Goal: Transaction & Acquisition: Obtain resource

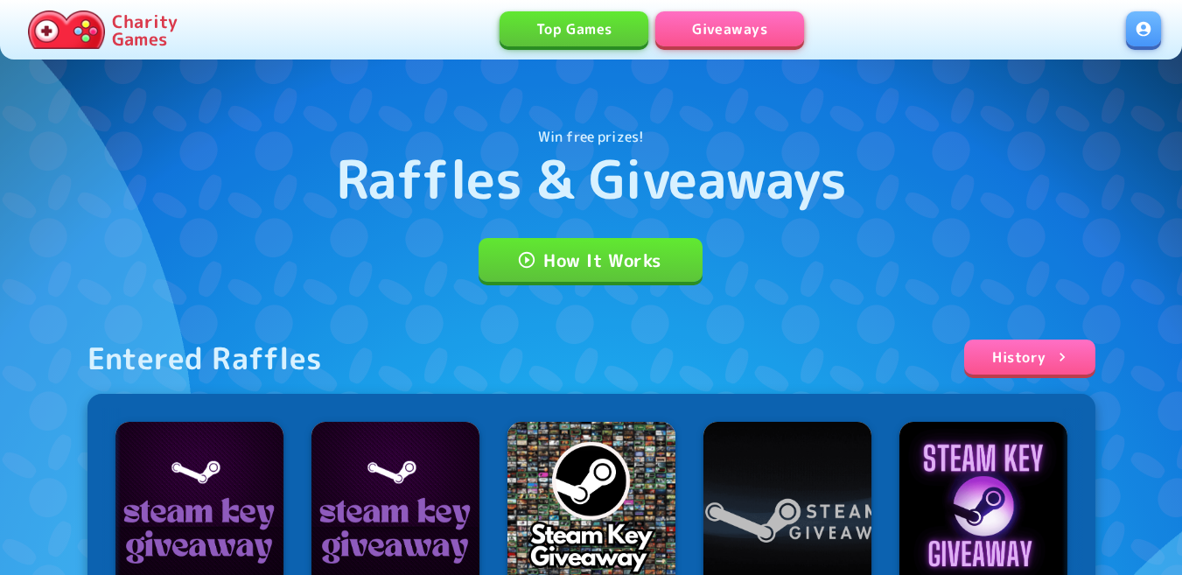
click at [1140, 37] on link at bounding box center [1143, 28] width 35 height 35
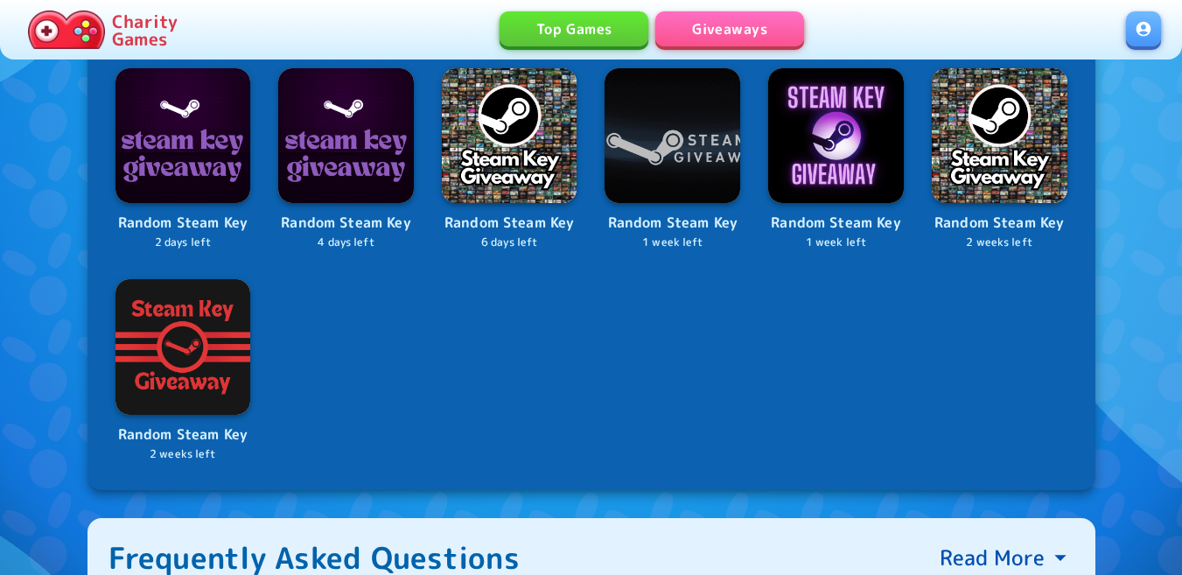
scroll to position [788, 0]
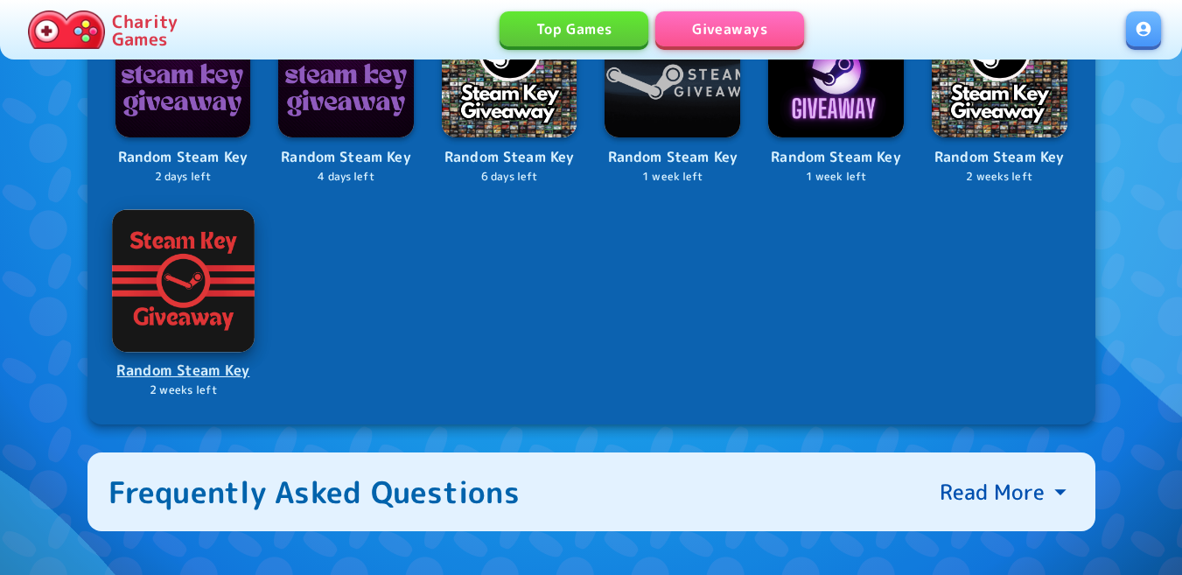
click at [200, 274] on img at bounding box center [183, 280] width 142 height 142
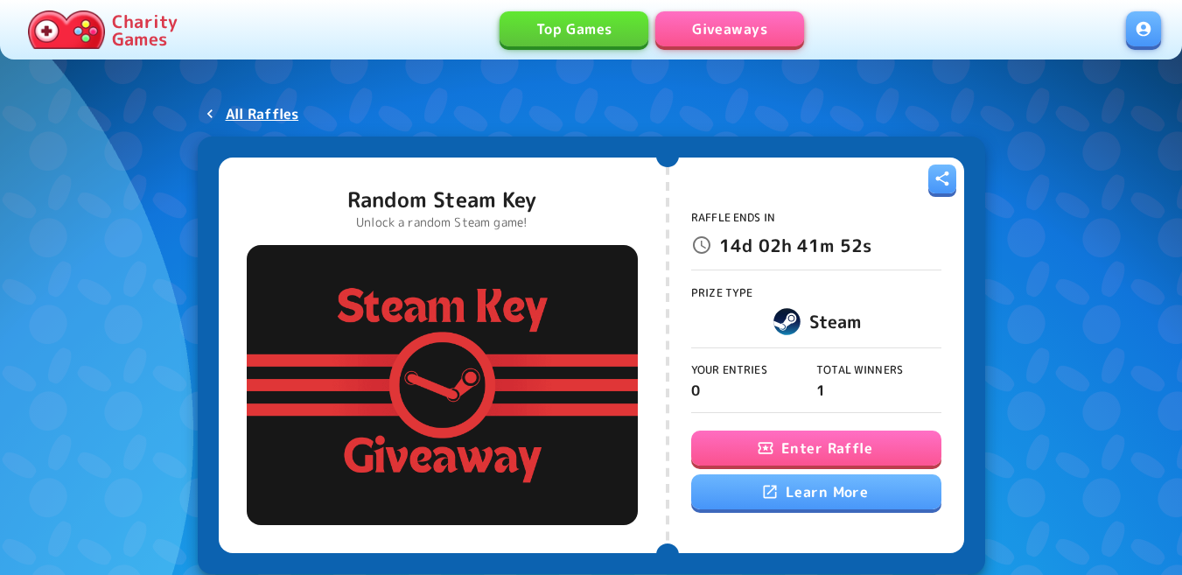
click at [857, 445] on button "Enter Raffle" at bounding box center [816, 448] width 250 height 35
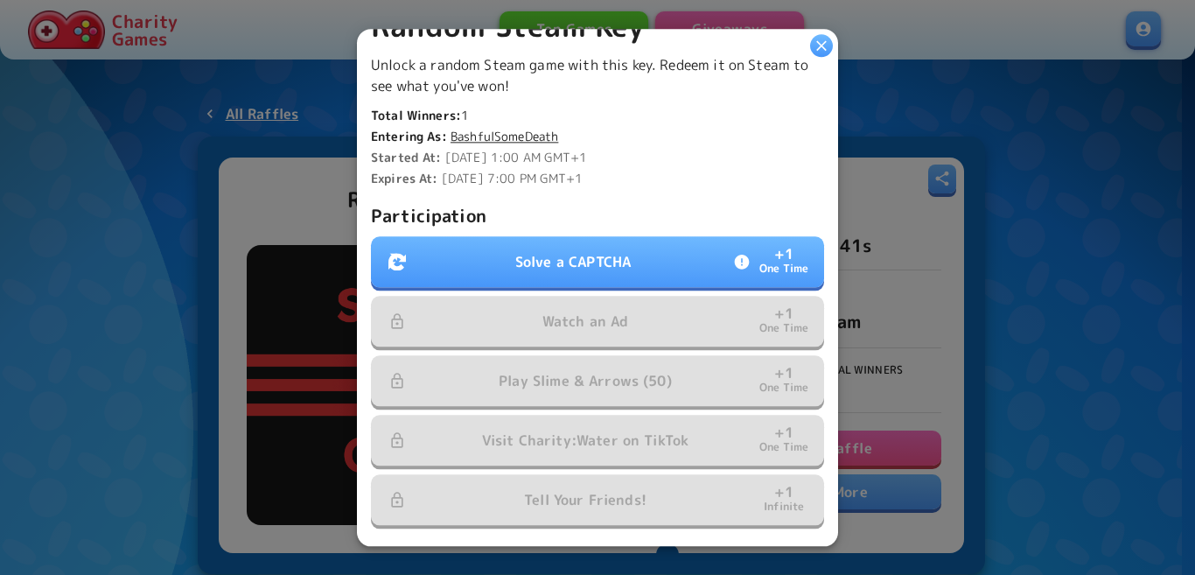
scroll to position [438, 0]
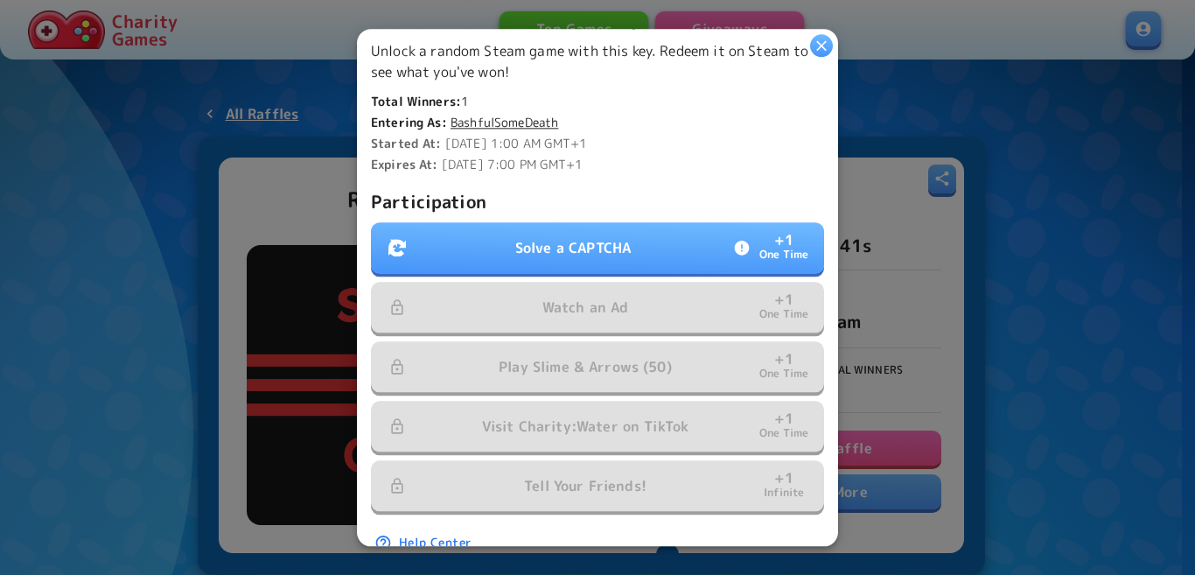
click at [581, 238] on p "Solve a CAPTCHA" at bounding box center [573, 247] width 116 height 21
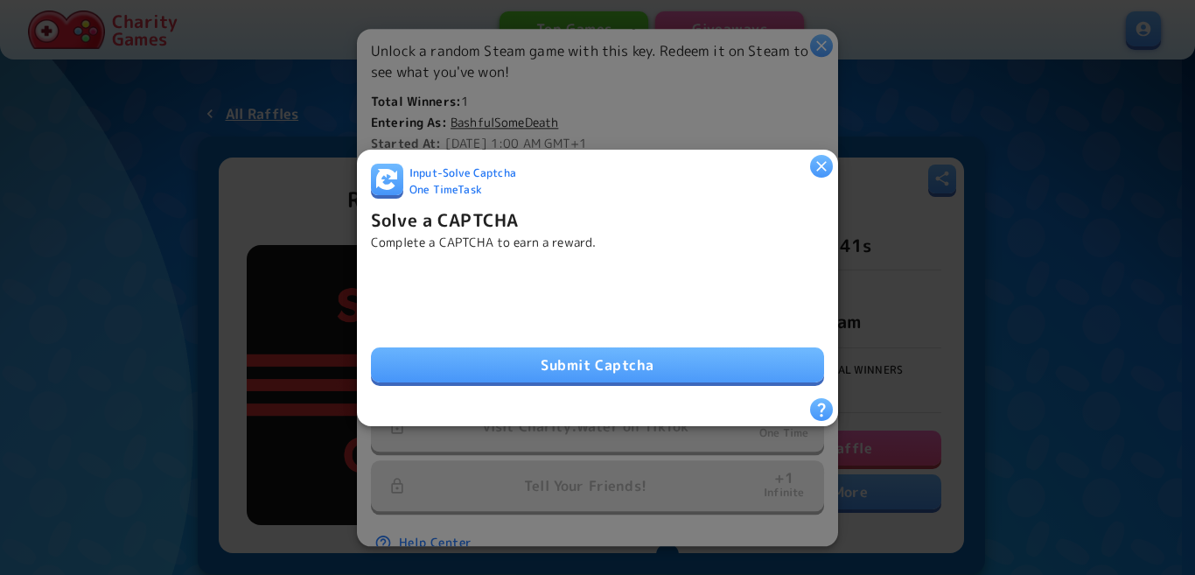
click at [708, 353] on button "Submit Captcha" at bounding box center [597, 364] width 453 height 35
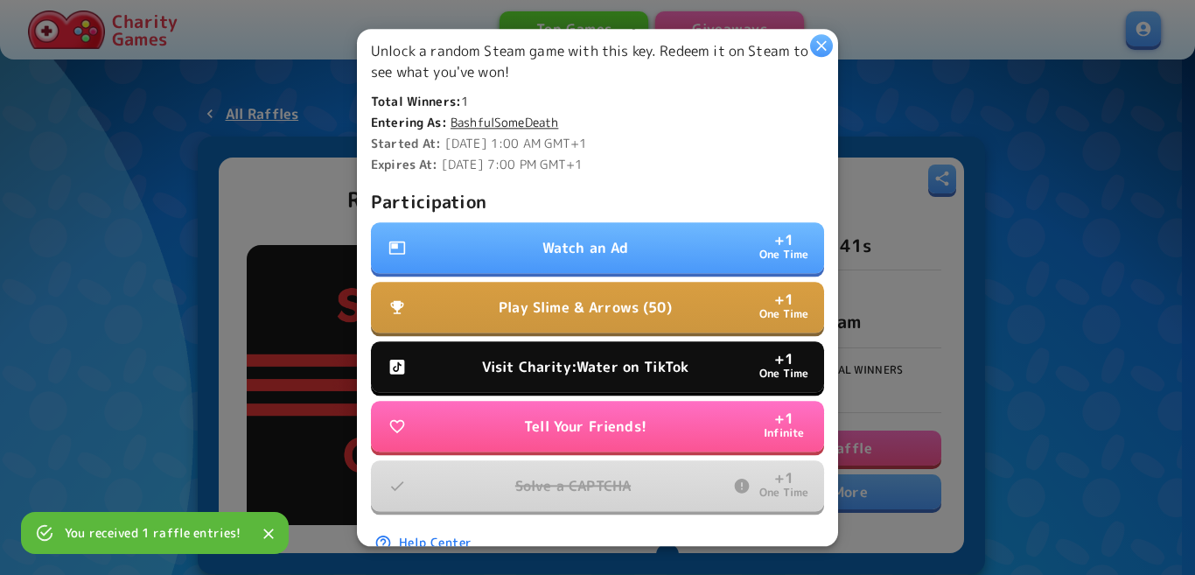
click at [638, 229] on button "Watch an Ad + 1 One Time" at bounding box center [597, 247] width 453 height 51
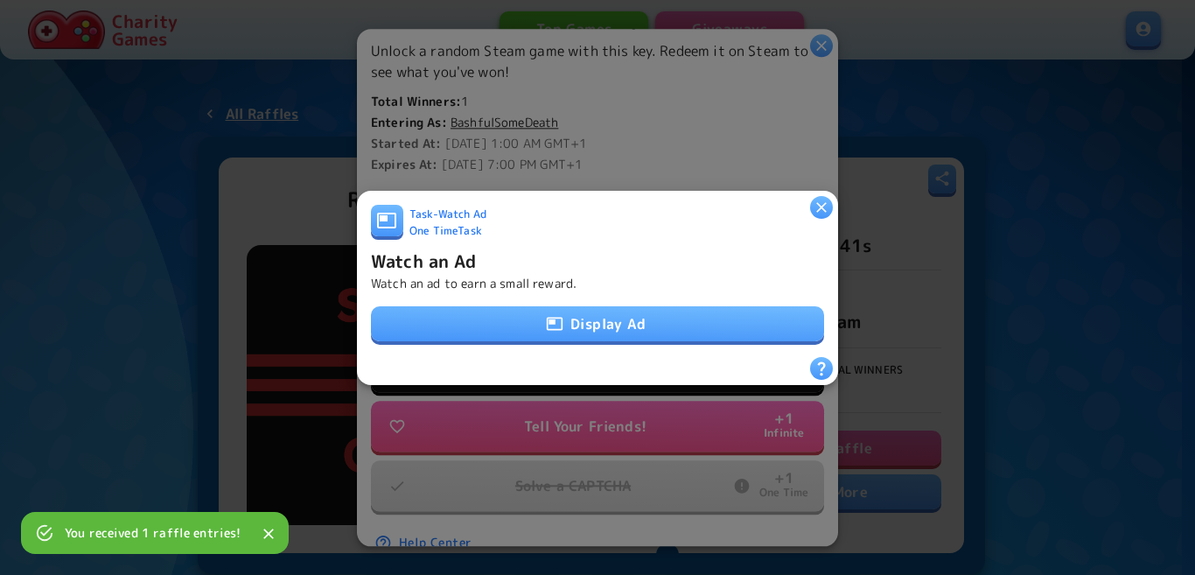
click at [647, 321] on button "Display Ad" at bounding box center [597, 323] width 453 height 35
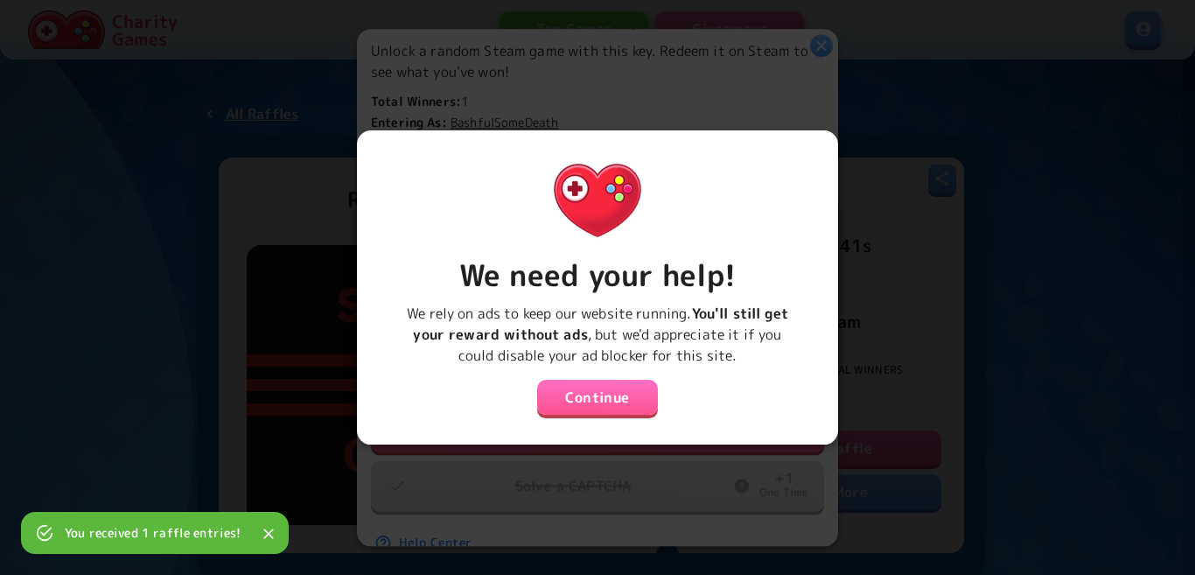
click at [611, 391] on button "Continue" at bounding box center [597, 397] width 121 height 35
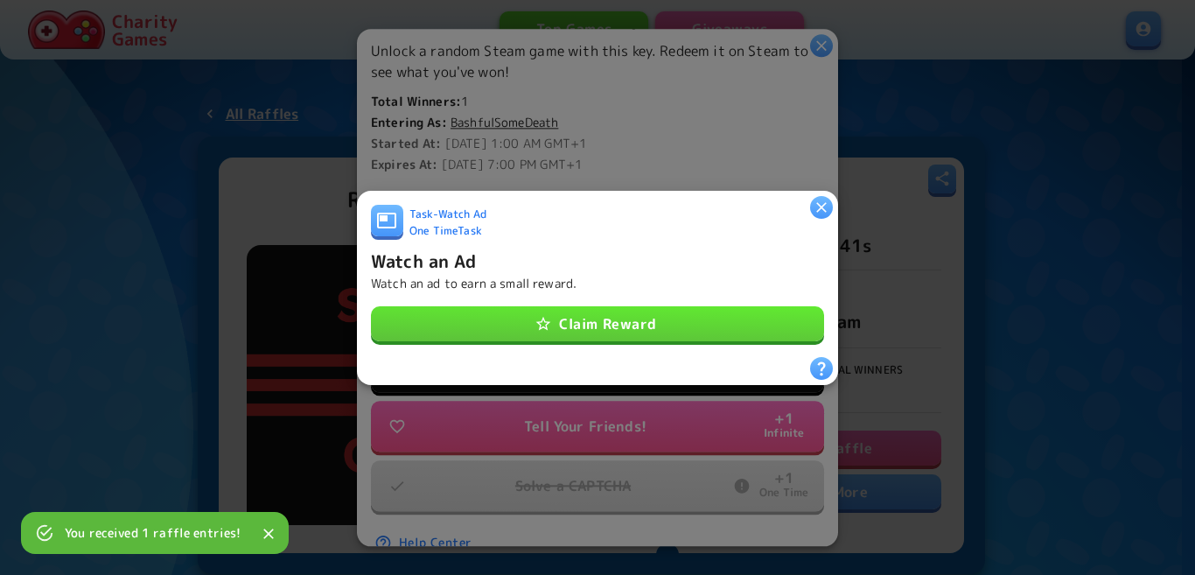
click at [648, 325] on button "Claim Reward" at bounding box center [597, 323] width 453 height 35
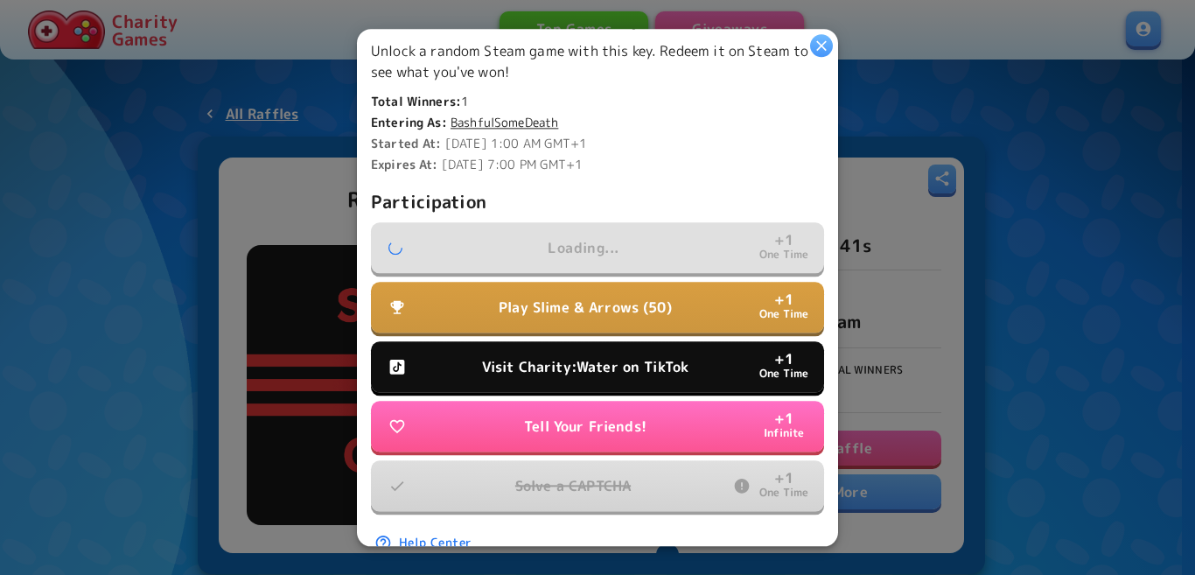
click at [650, 360] on p "Visit Charity:Water on TikTok" at bounding box center [585, 366] width 207 height 21
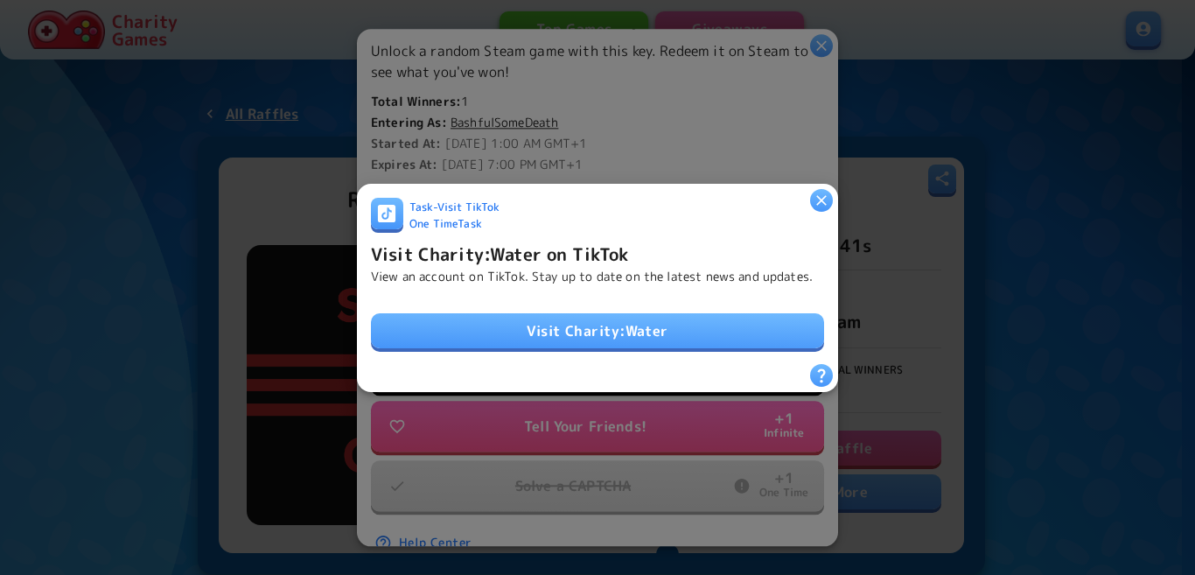
click at [663, 327] on link "Visit Charity:Water" at bounding box center [597, 330] width 453 height 35
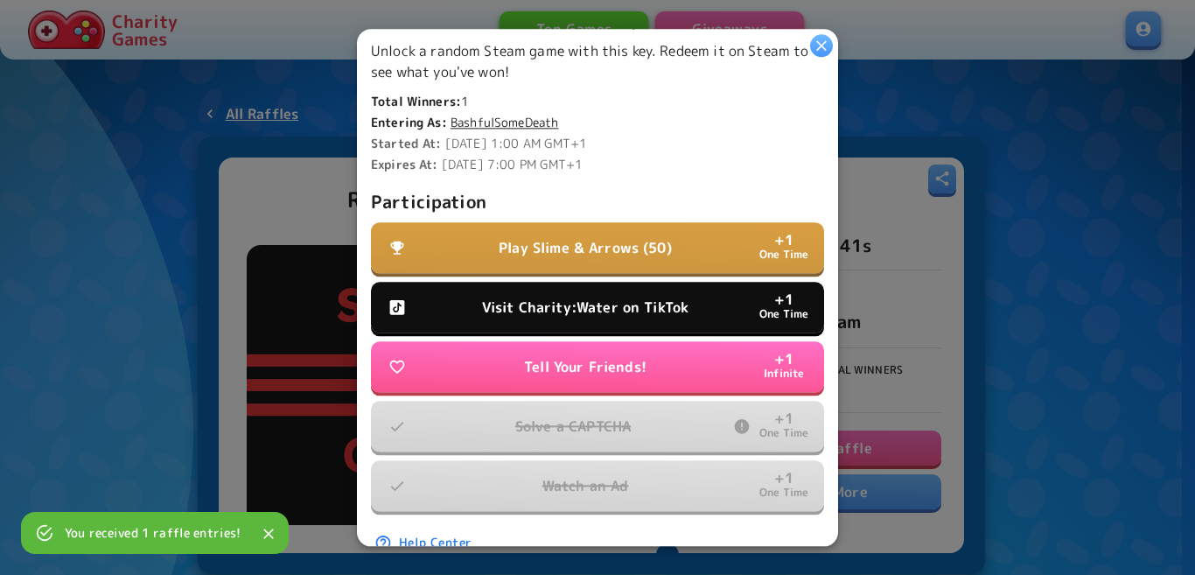
click at [547, 288] on button "Visit Charity:Water on TikTok + 1 One Time" at bounding box center [597, 307] width 453 height 51
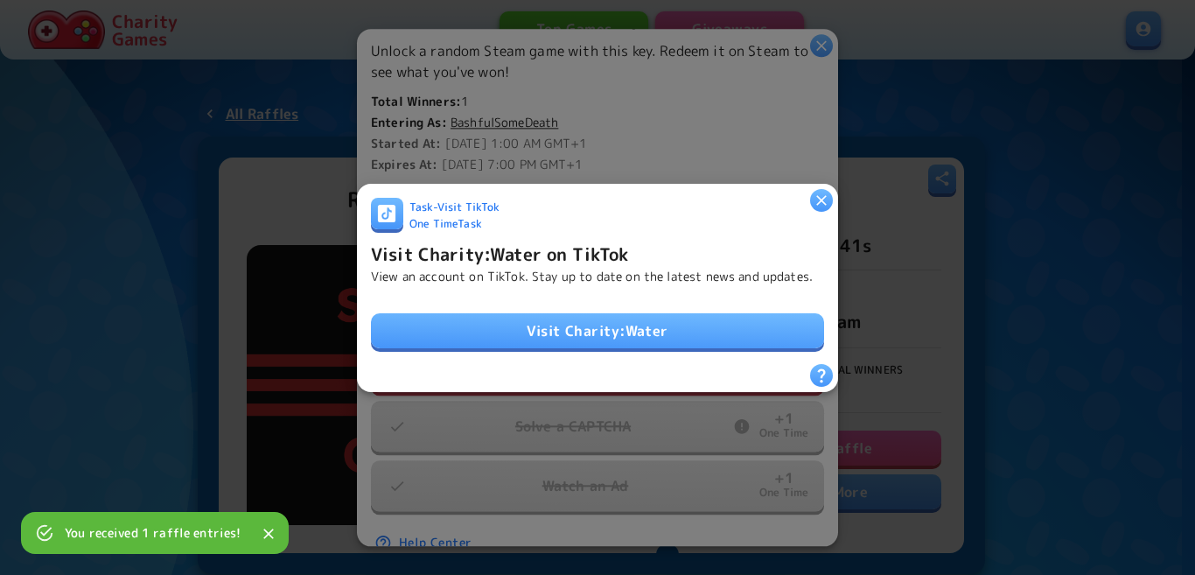
click at [588, 324] on link "Visit Charity:Water" at bounding box center [597, 330] width 453 height 35
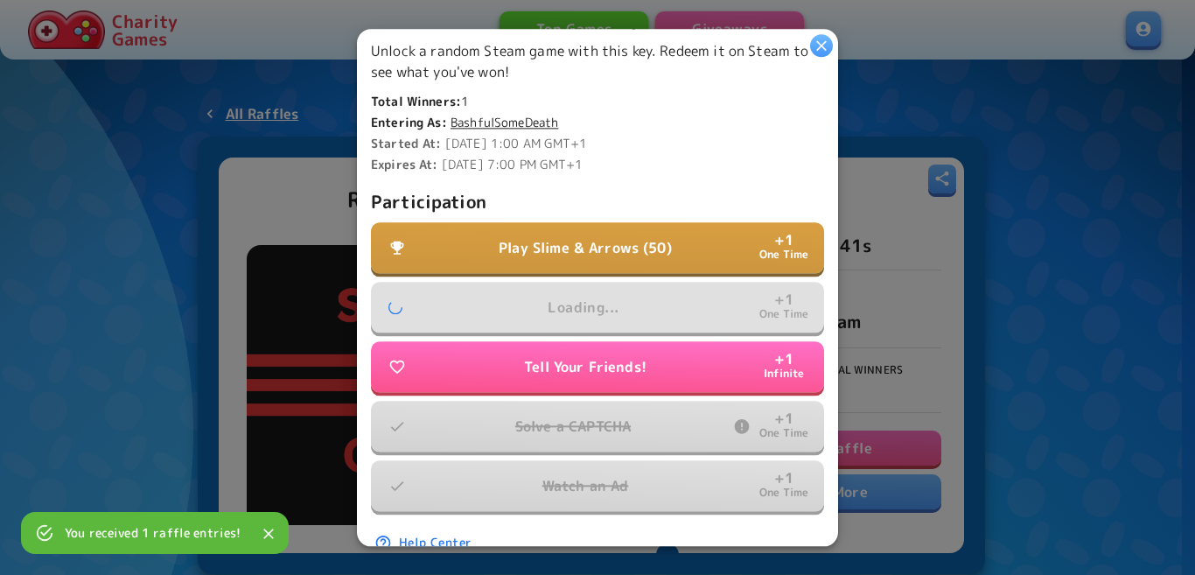
click at [698, 231] on button "Play Slime & Arrows (50) + 1 One Time" at bounding box center [597, 247] width 453 height 51
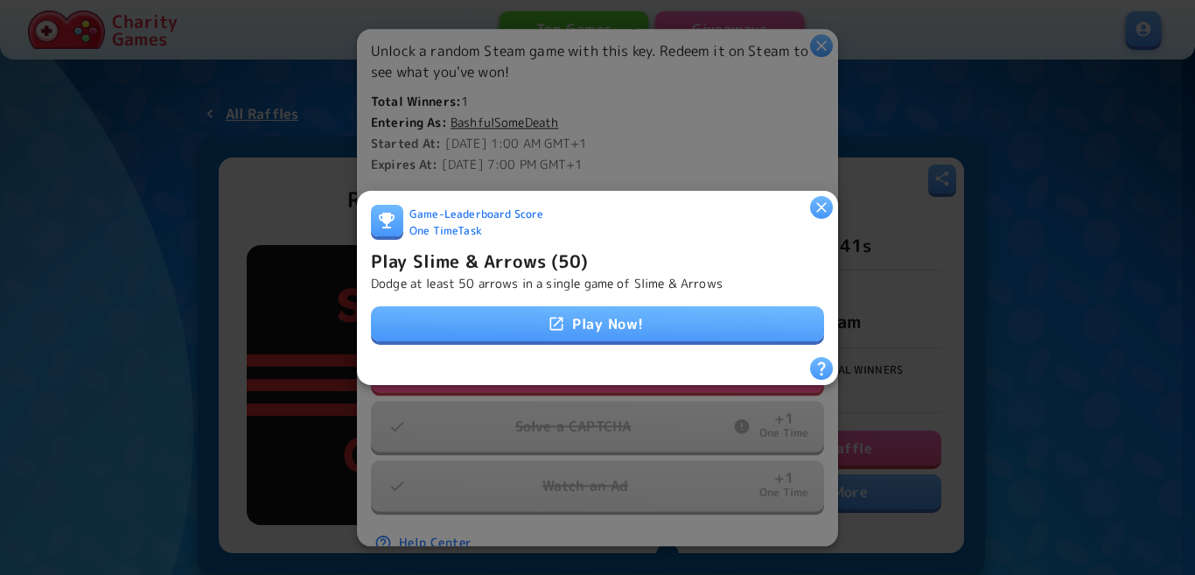
click at [620, 326] on link "Play Now!" at bounding box center [597, 323] width 453 height 35
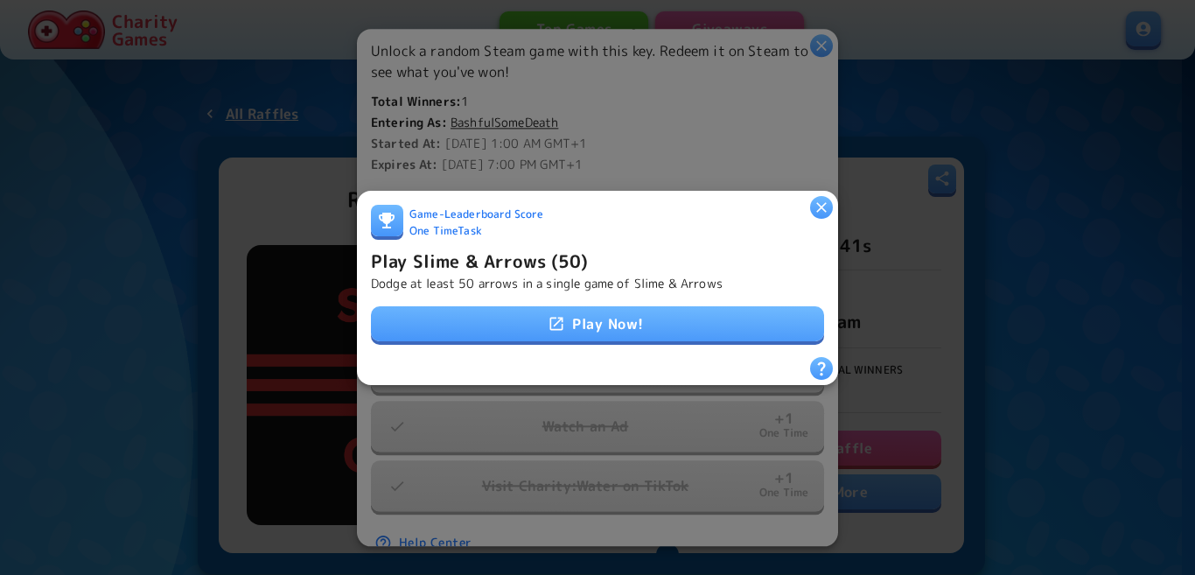
click at [570, 316] on link "Play Now!" at bounding box center [597, 323] width 453 height 35
click at [461, 275] on p "Dodge at least 50 arrows in a single game of Slime & Arrows" at bounding box center [547, 283] width 352 height 18
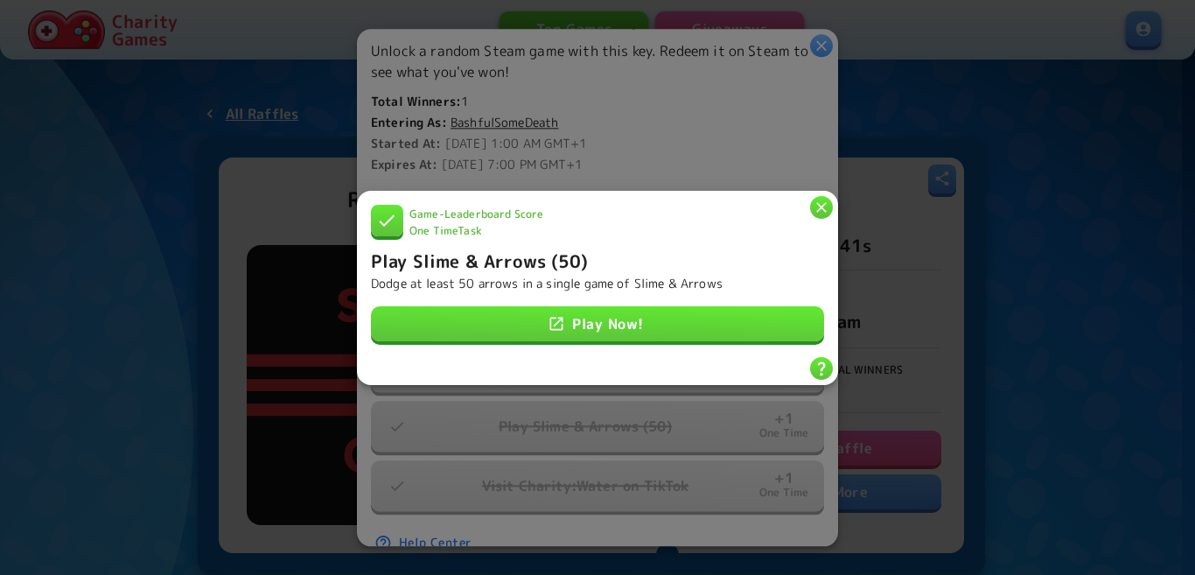
click at [533, 256] on h6 "Play Slime & Arrows (50)" at bounding box center [480, 260] width 218 height 28
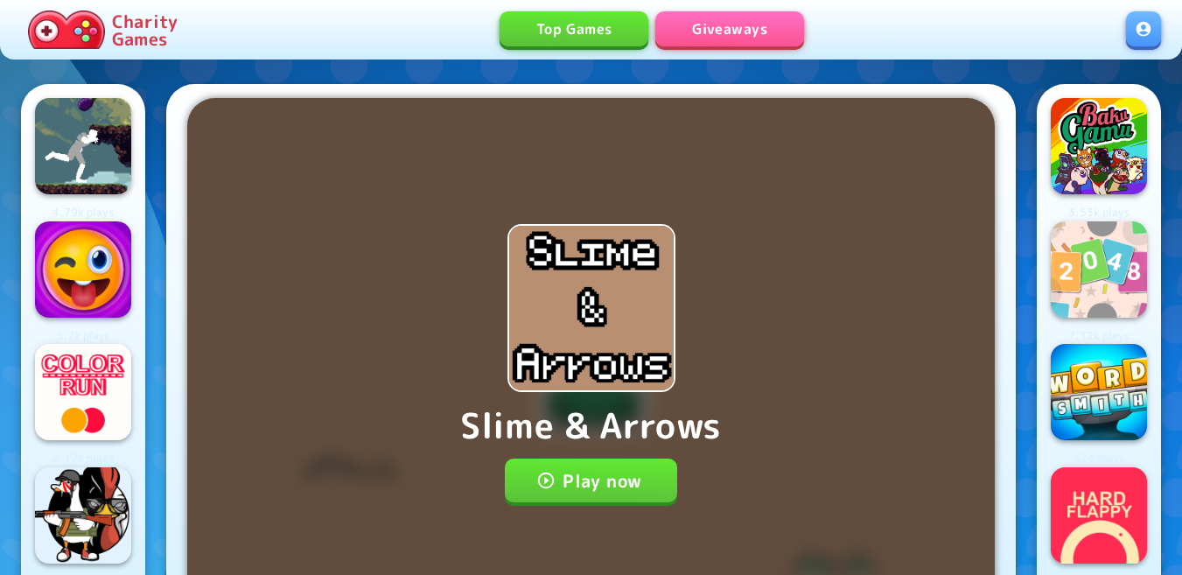
click at [596, 471] on button "Play now" at bounding box center [591, 481] width 172 height 44
click at [564, 494] on button "Play now" at bounding box center [591, 481] width 172 height 44
